Goal: Find specific page/section: Locate a particular part of the current website

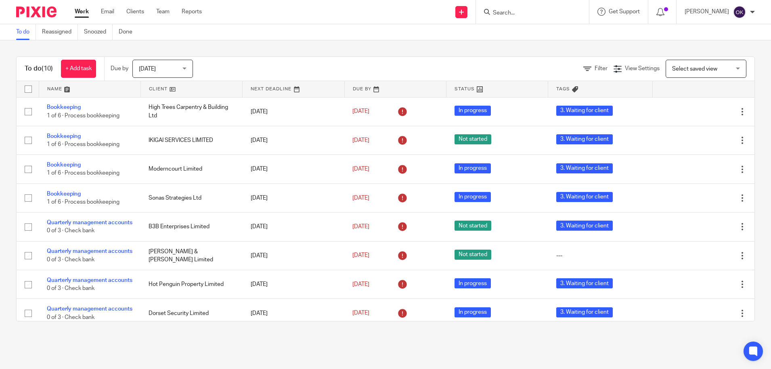
click at [38, 19] on div at bounding box center [33, 12] width 67 height 24
click at [37, 17] on img at bounding box center [36, 11] width 40 height 11
click at [138, 10] on link "Clients" at bounding box center [135, 12] width 18 height 8
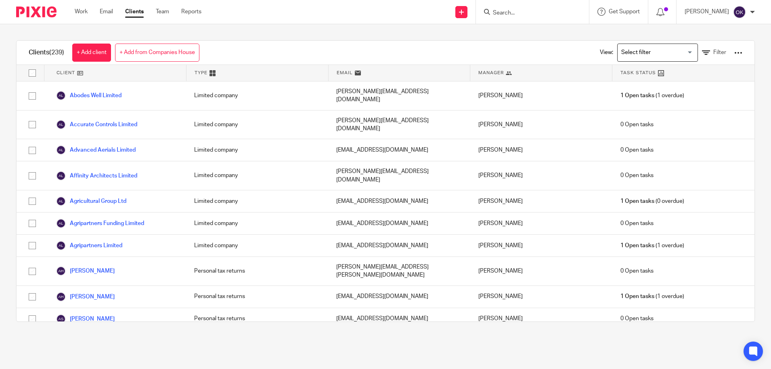
click at [516, 7] on form at bounding box center [535, 12] width 86 height 10
click at [506, 14] on input "Search" at bounding box center [528, 13] width 73 height 7
type input "fut"
click at [548, 35] on link at bounding box center [540, 31] width 100 height 12
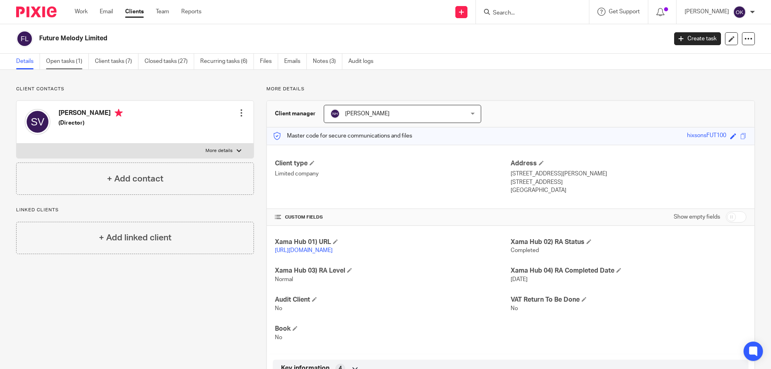
click at [66, 60] on link "Open tasks (1)" at bounding box center [67, 62] width 43 height 16
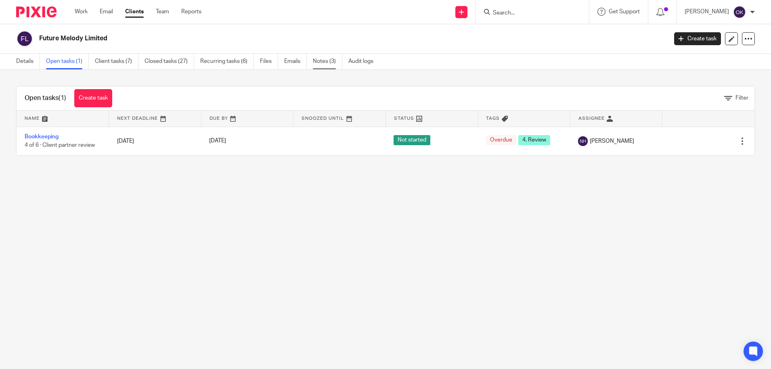
click at [322, 60] on link "Notes (3)" at bounding box center [327, 62] width 29 height 16
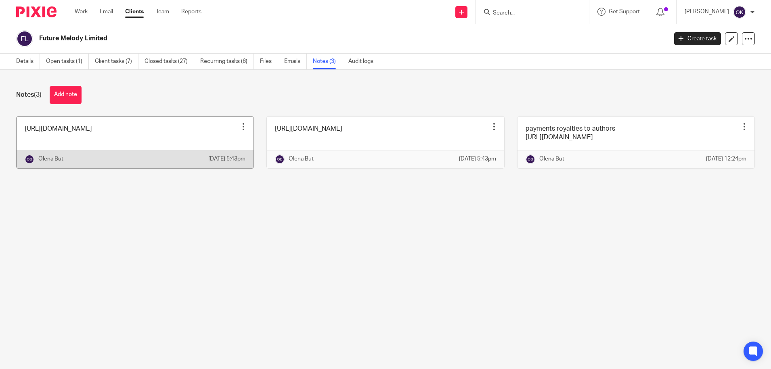
click at [111, 140] on link at bounding box center [135, 143] width 237 height 52
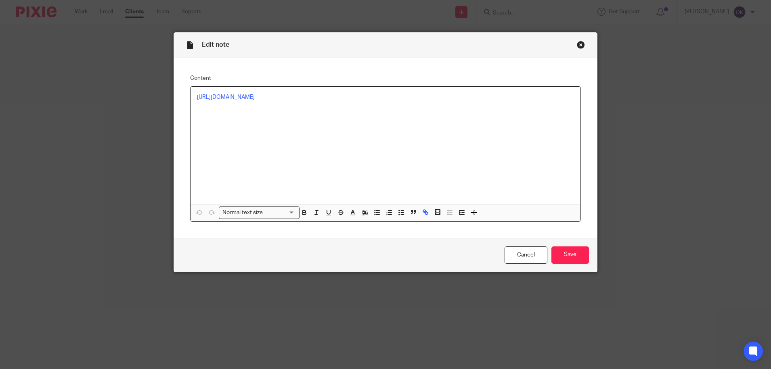
click at [587, 48] on div "Edit note" at bounding box center [385, 45] width 423 height 25
click at [578, 44] on div "Close this dialog window" at bounding box center [581, 45] width 8 height 8
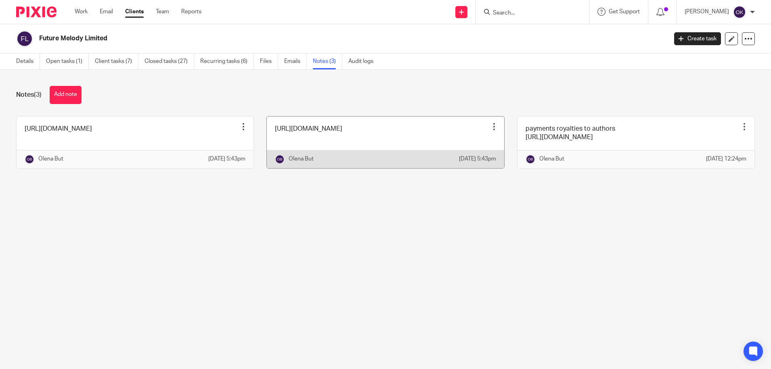
click at [321, 140] on link at bounding box center [385, 143] width 237 height 52
